Goal: Information Seeking & Learning: Learn about a topic

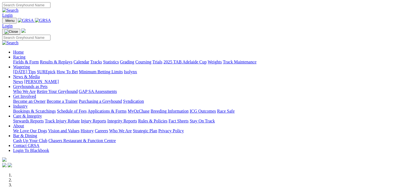
click at [24, 60] on link "Fields & Form" at bounding box center [26, 62] width 26 height 5
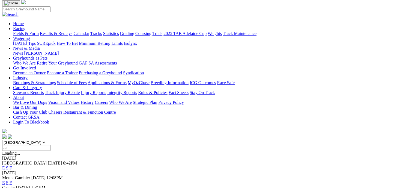
scroll to position [41, 0]
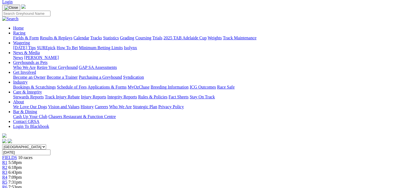
scroll to position [33, 0]
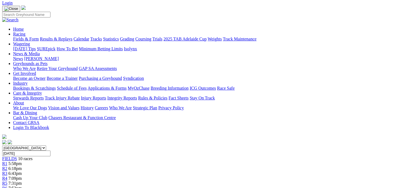
click at [157, 171] on div "R3 6:43pm" at bounding box center [207, 173] width 411 height 5
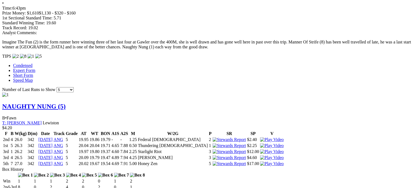
scroll to position [416, 0]
